Goal: Information Seeking & Learning: Learn about a topic

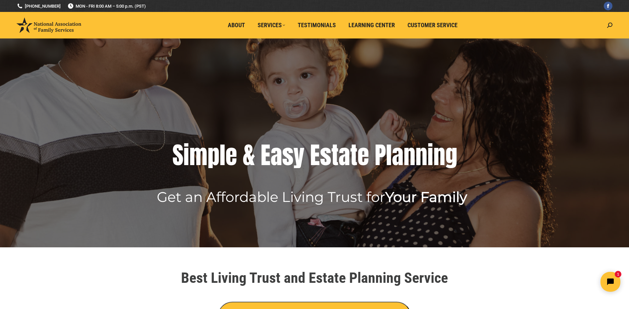
click at [45, 24] on img at bounding box center [49, 25] width 65 height 15
